Goal: Communication & Community: Share content

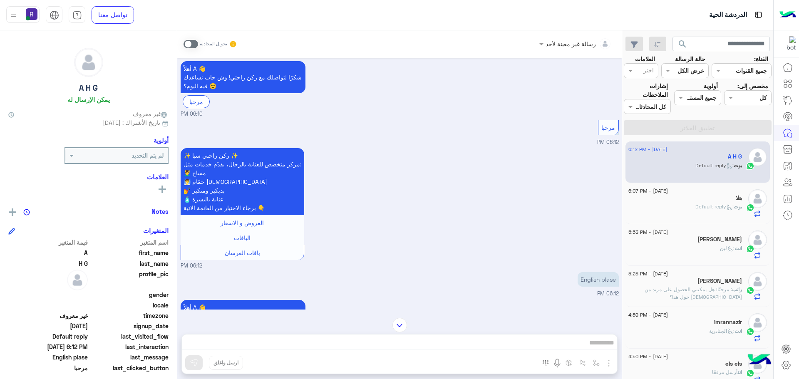
scroll to position [72, 0]
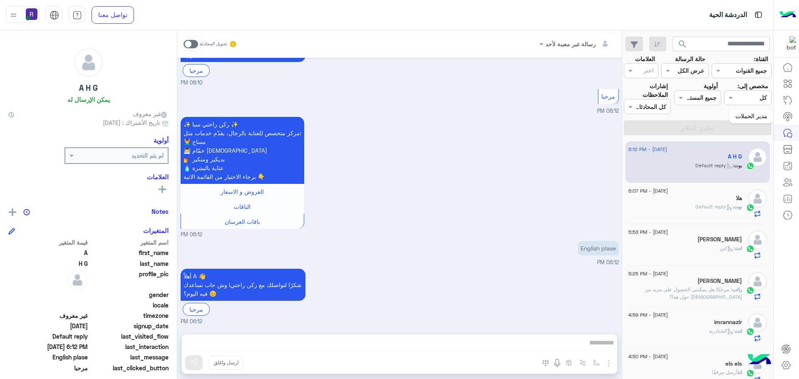
click at [789, 114] on icon at bounding box center [788, 116] width 5 height 4
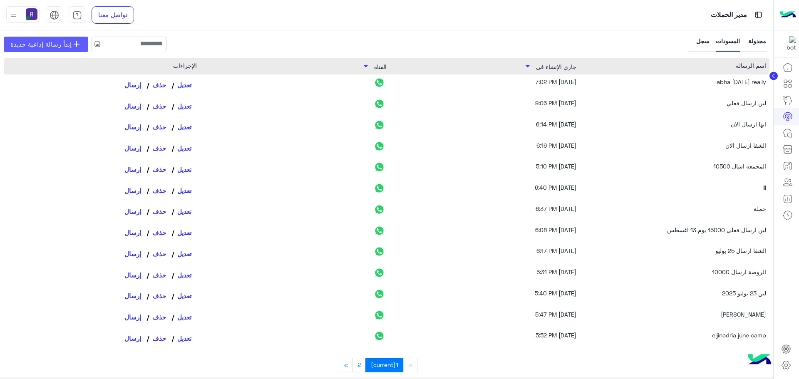
click at [70, 39] on link "add إبدأ رسالة إذاعية جديدة" at bounding box center [46, 44] width 85 height 15
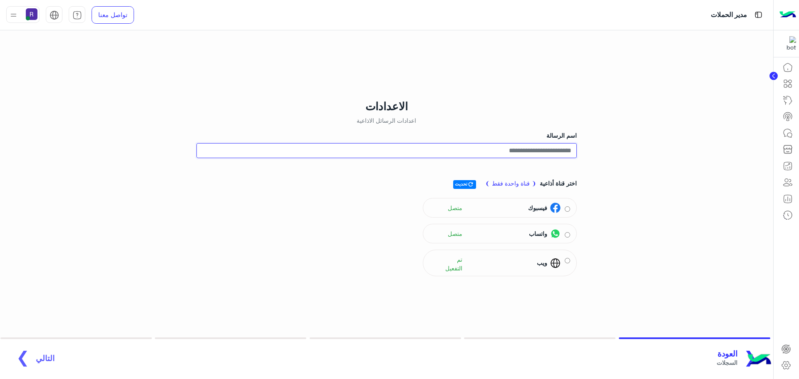
click at [535, 152] on input "اسم الرسالة" at bounding box center [386, 150] width 380 height 15
type input "**********"
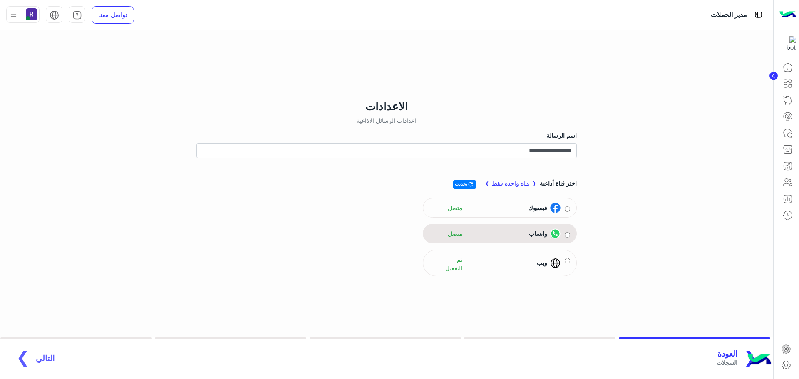
click at [542, 235] on span "واتساب" at bounding box center [538, 233] width 18 height 9
click at [39, 353] on span "التالي" at bounding box center [45, 354] width 19 height 10
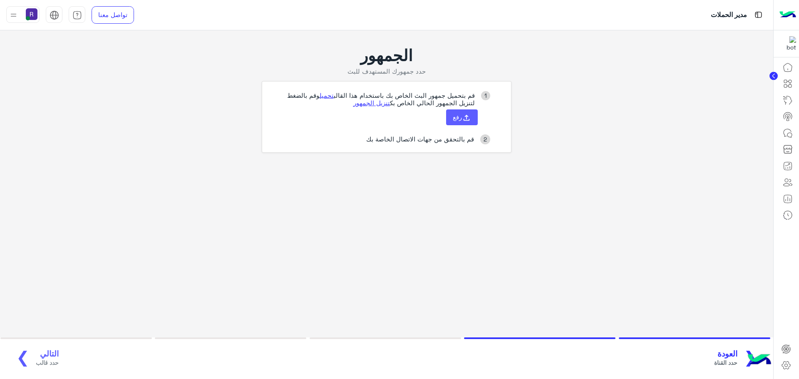
click at [461, 121] on button "رفع" at bounding box center [462, 117] width 32 height 16
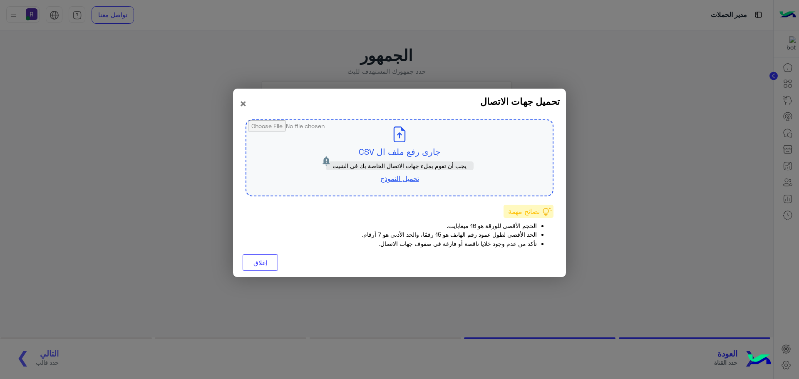
click at [429, 153] on input "file" at bounding box center [399, 157] width 306 height 75
type input "**********"
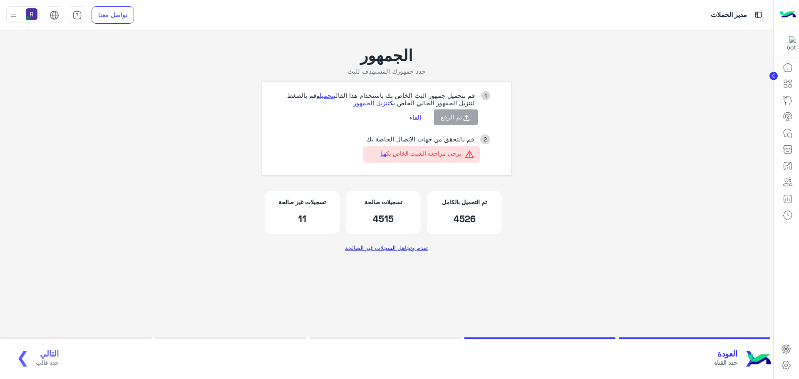
click at [415, 250] on link "تقدم وتجاهل السجلات غير الصالحة" at bounding box center [386, 247] width 89 height 15
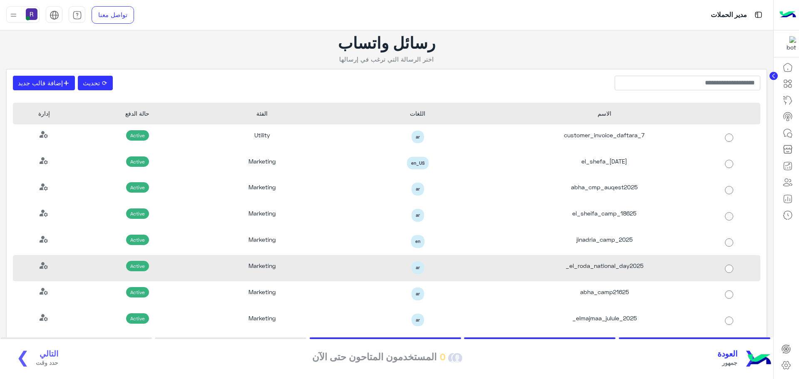
click at [597, 272] on div "el_roda_national_day2025_" at bounding box center [604, 268] width 187 height 26
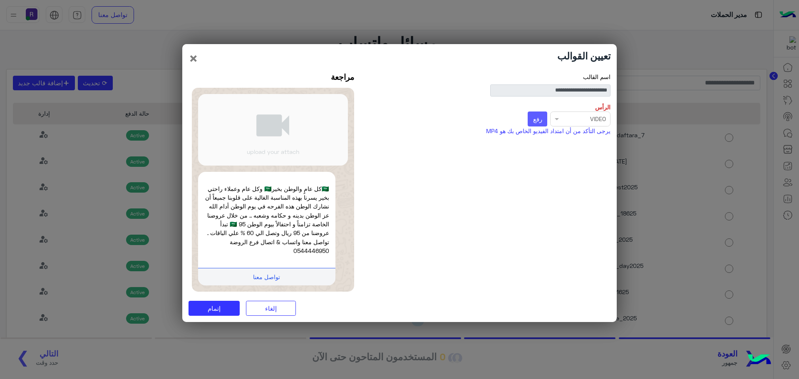
click at [534, 122] on span "رفع" at bounding box center [537, 118] width 9 height 7
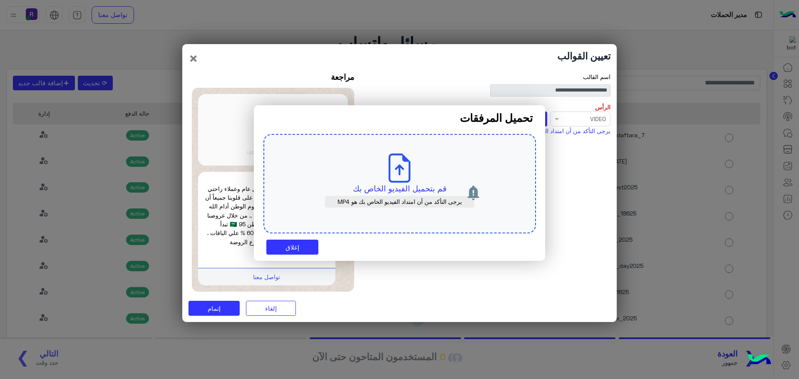
click at [438, 188] on p "قم بتحميل الفيديو الخاص بك" at bounding box center [400, 189] width 234 height 12
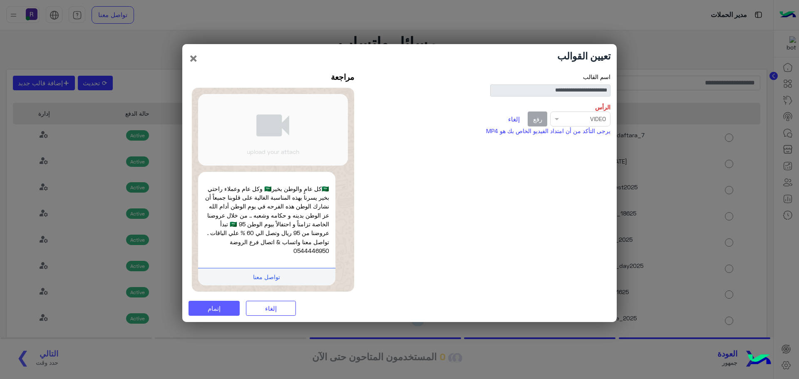
click at [215, 305] on span "إتمام" at bounding box center [214, 308] width 13 height 7
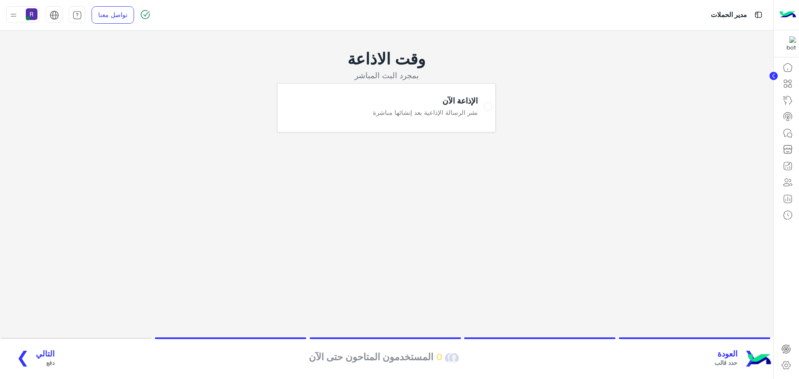
click at [45, 356] on span "التالي" at bounding box center [45, 354] width 19 height 10
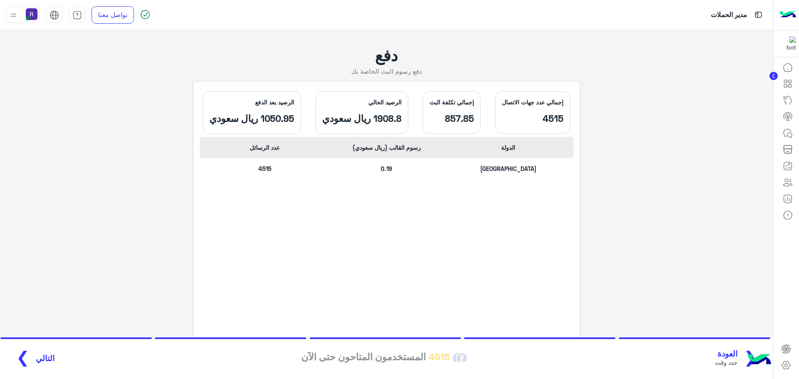
click at [43, 361] on span "التالي" at bounding box center [45, 359] width 19 height 10
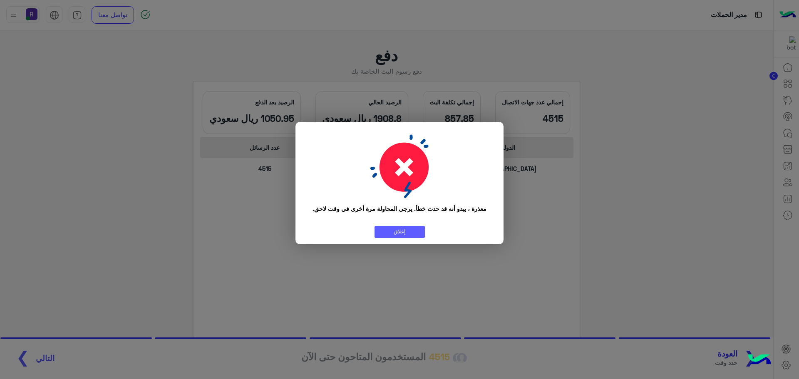
click at [395, 232] on button "إغلاق" at bounding box center [400, 232] width 50 height 12
